Goal: Information Seeking & Learning: Understand process/instructions

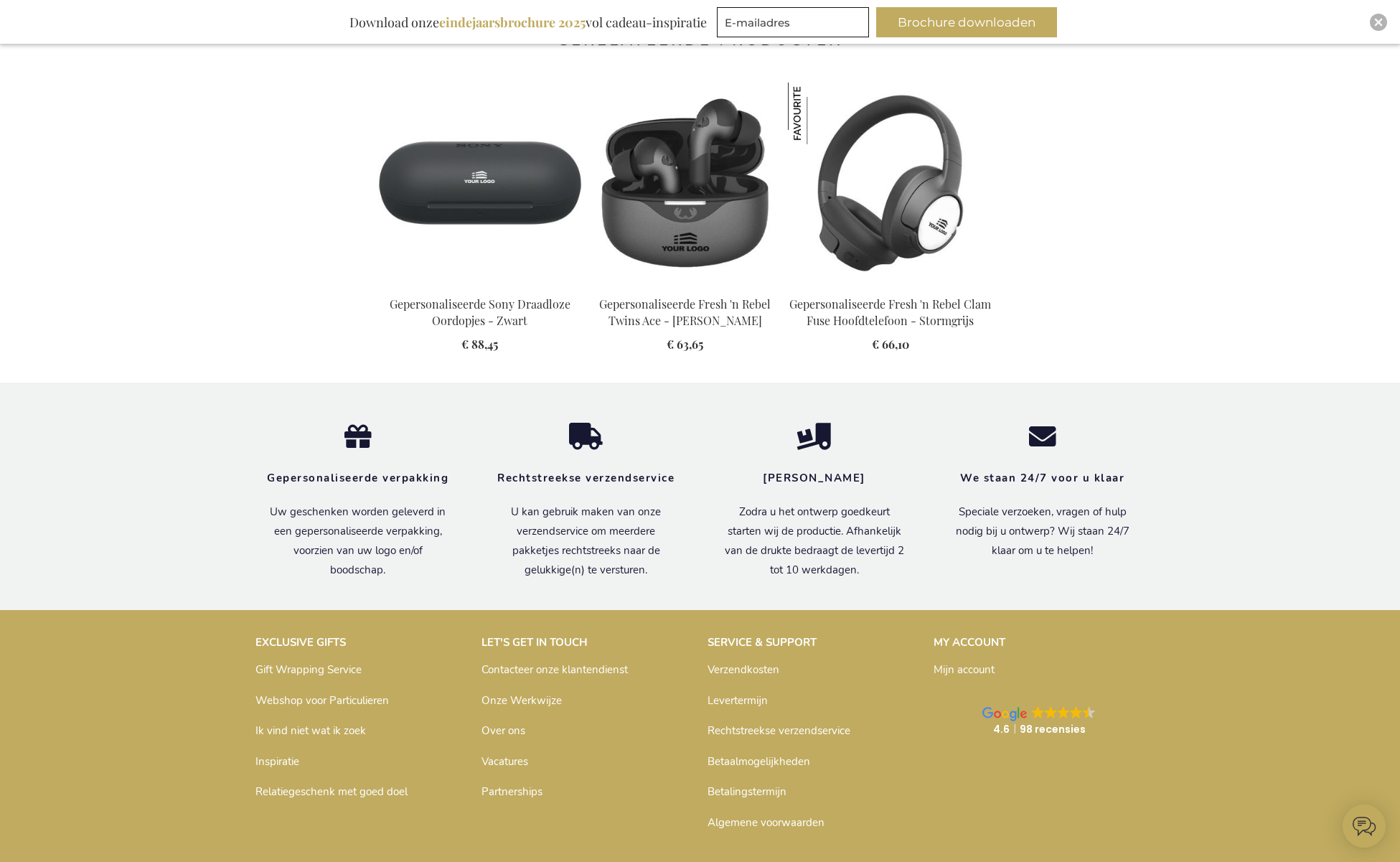
click at [522, 698] on link "Onze Werkwijze" at bounding box center [521, 701] width 81 height 15
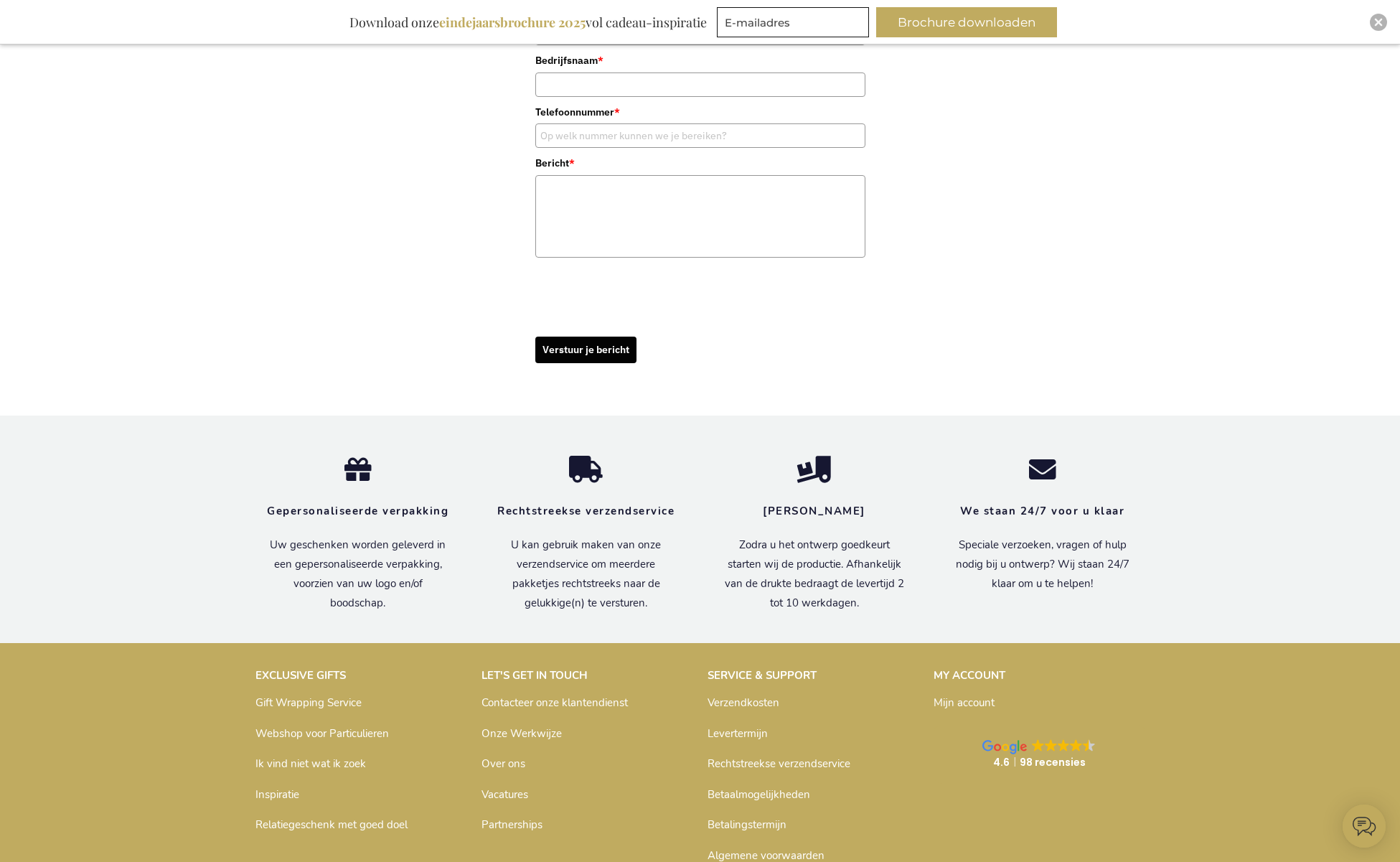
scroll to position [1203, 0]
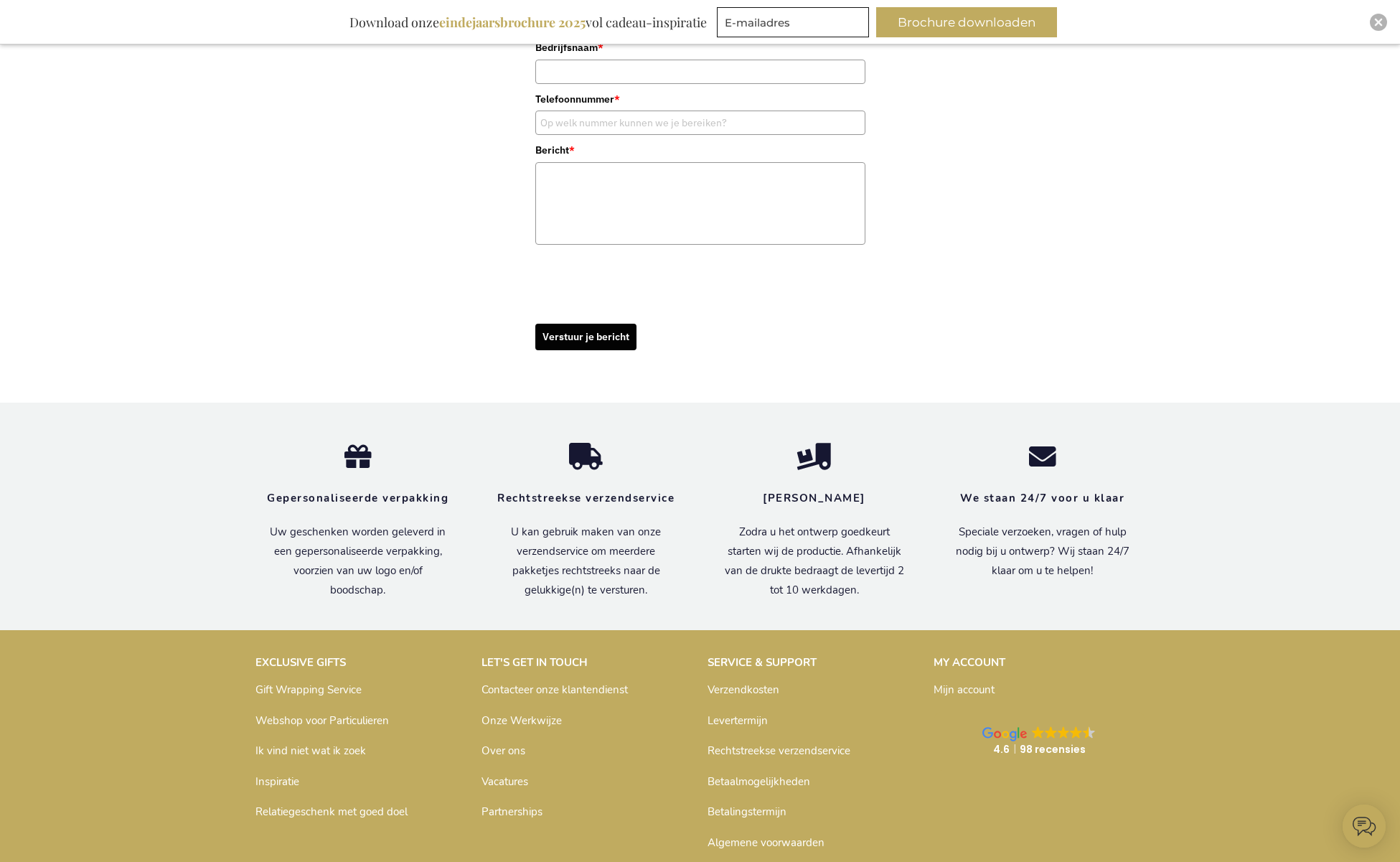
click at [737, 688] on link "Verzendkosten" at bounding box center [743, 690] width 72 height 15
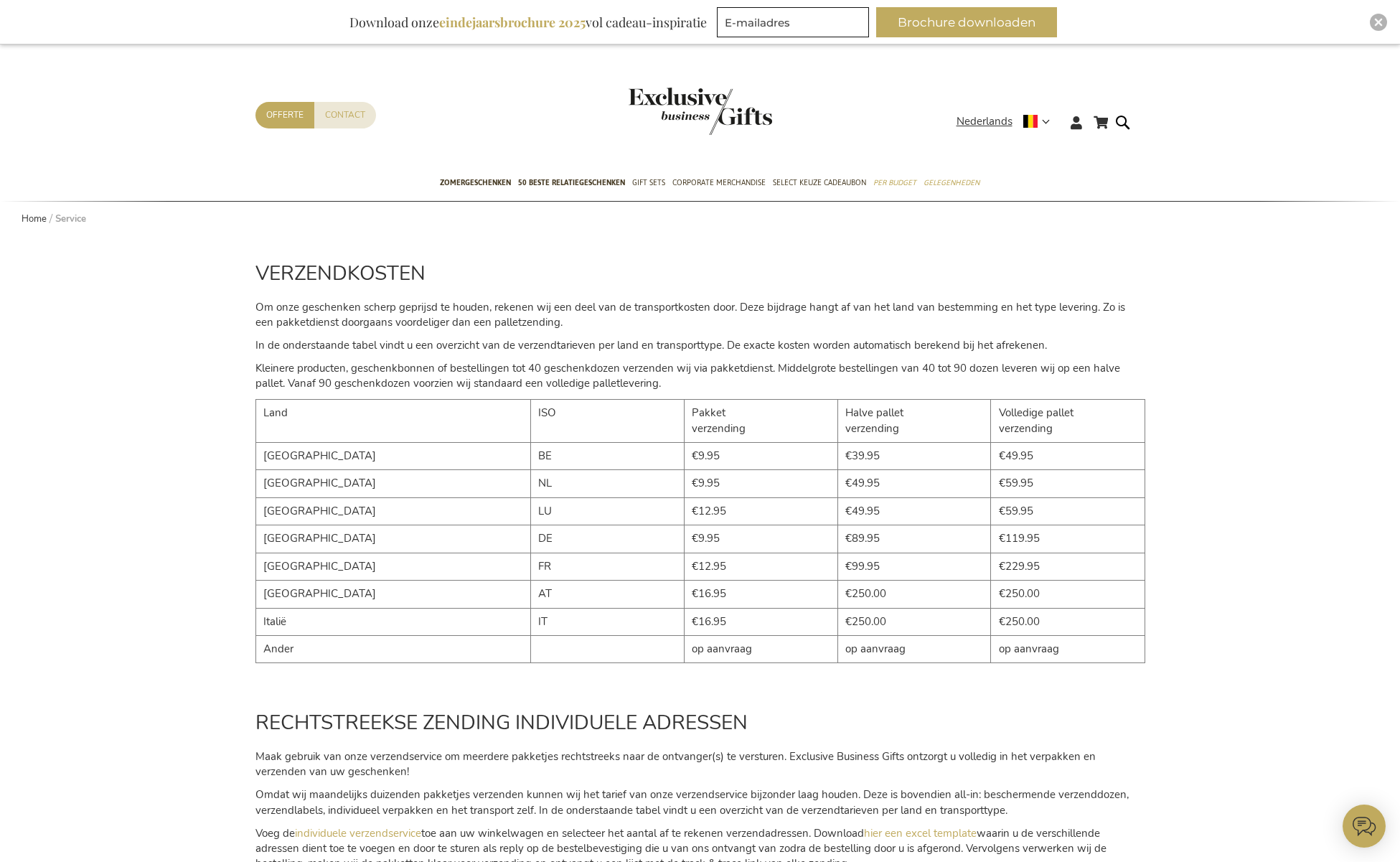
scroll to position [29, 0]
